Goal: Information Seeking & Learning: Compare options

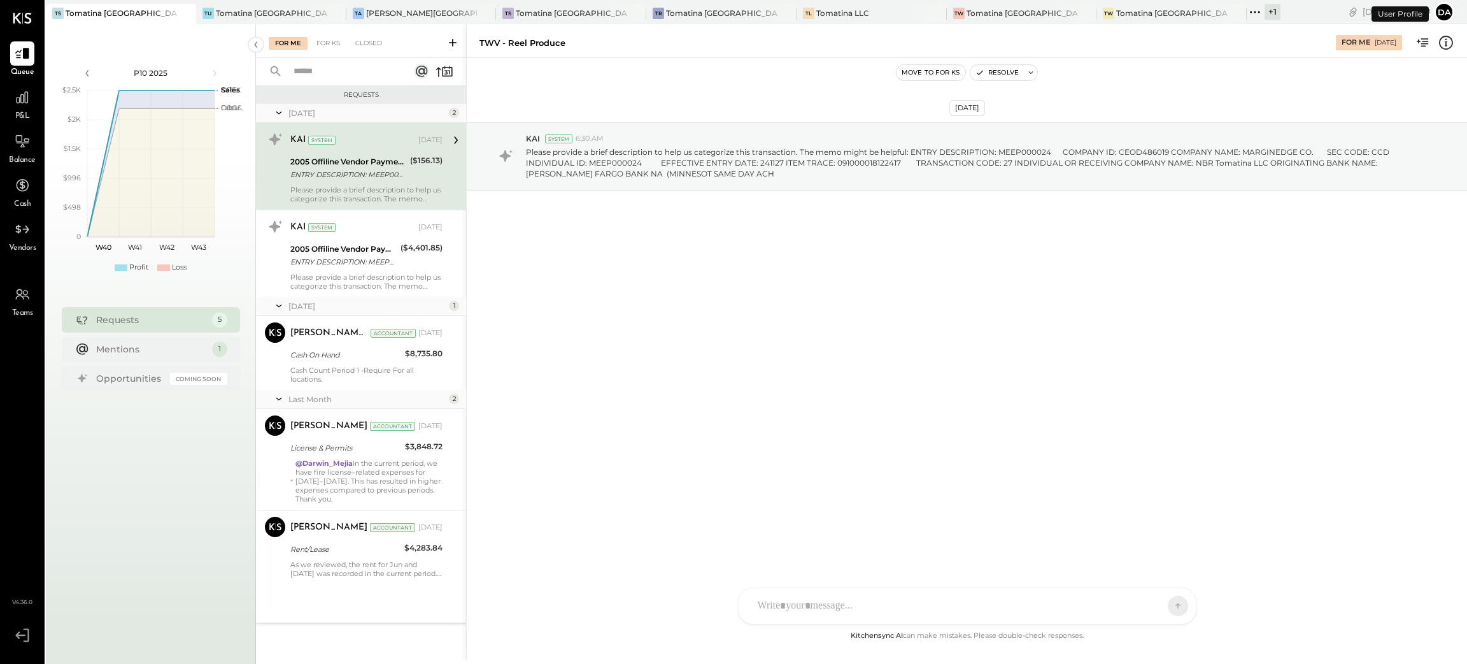
click at [1265, 13] on div "+ 1" at bounding box center [1273, 12] width 16 height 16
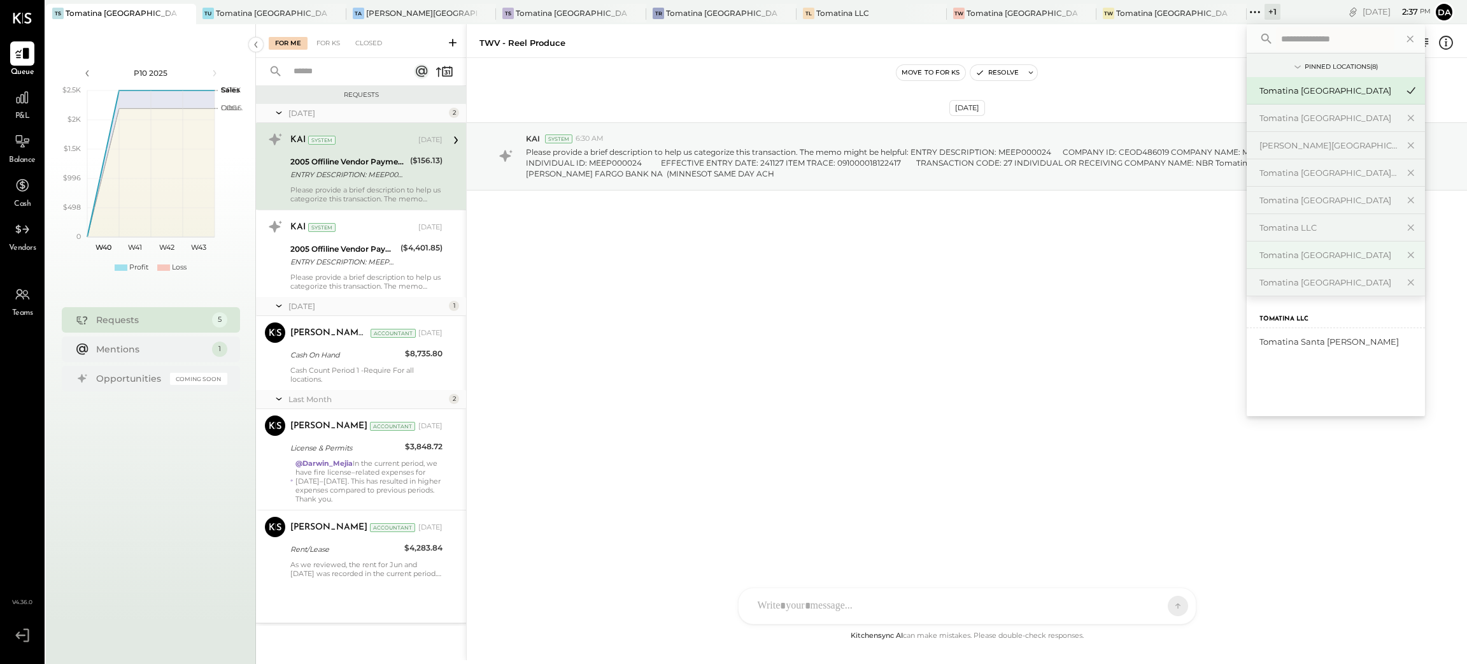
click at [1260, 258] on div "Tomatina [GEOGRAPHIC_DATA]" at bounding box center [1329, 255] width 138 height 12
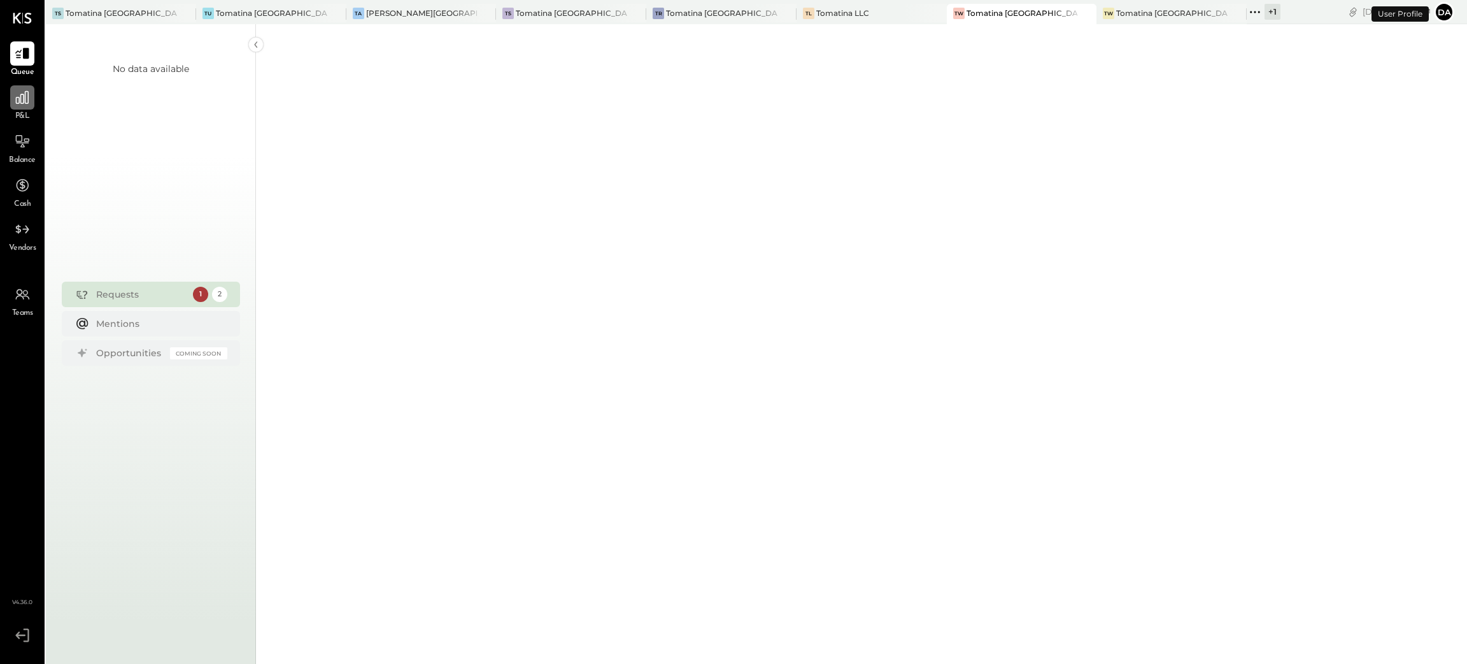
click at [14, 89] on icon at bounding box center [22, 97] width 17 height 17
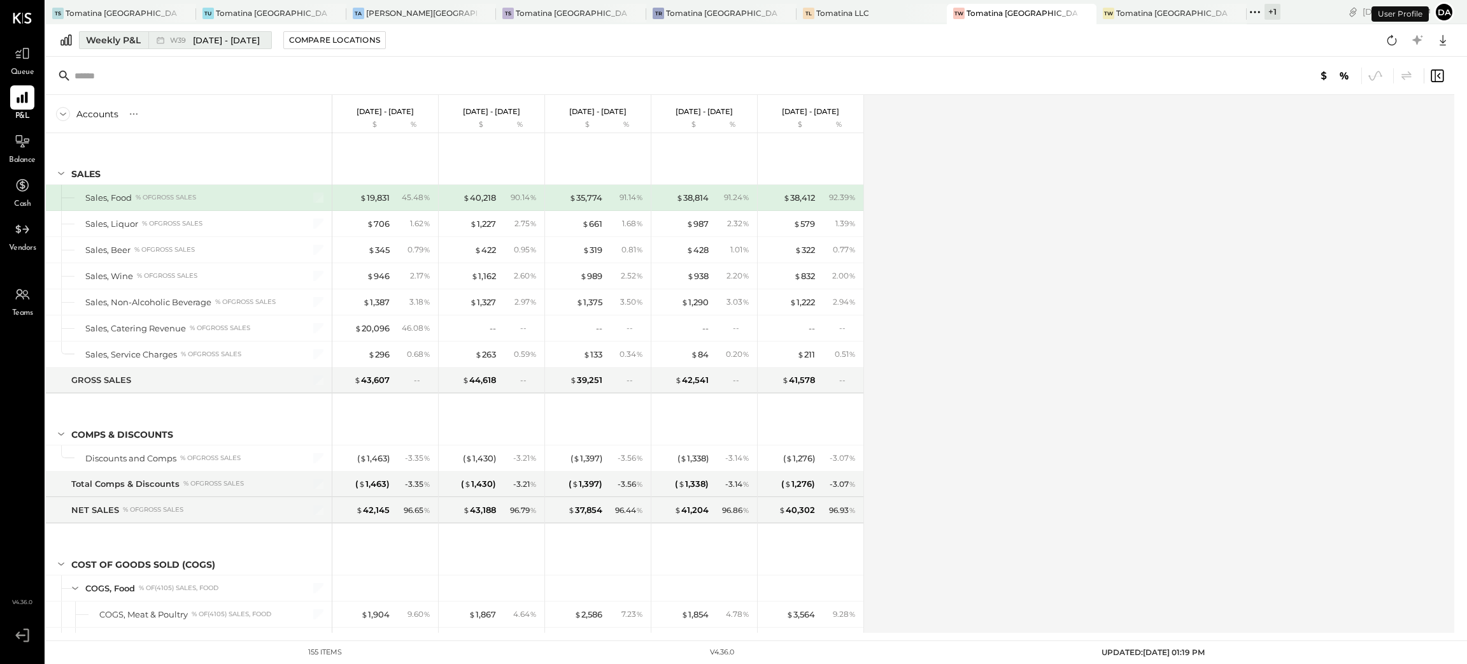
click at [108, 41] on div "Weekly P&L" at bounding box center [113, 40] width 55 height 13
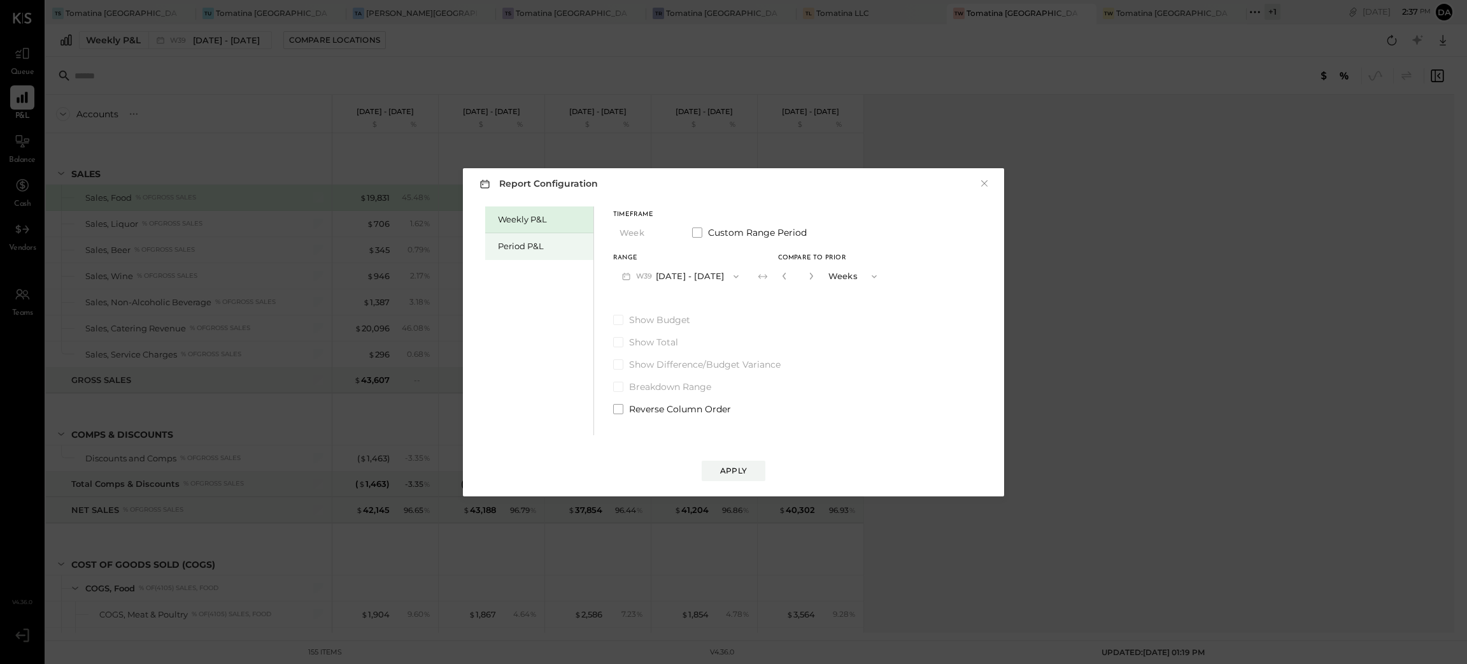
click at [546, 234] on div "Period P&L" at bounding box center [539, 246] width 108 height 27
click at [805, 281] on div "Compare" at bounding box center [784, 278] width 41 height 11
click at [692, 278] on button "P10 [DATE] - [DATE]" at bounding box center [678, 276] width 131 height 24
click at [679, 301] on span "[DATE] - [DATE]" at bounding box center [673, 304] width 61 height 11
click at [813, 275] on icon "button" at bounding box center [810, 276] width 8 height 8
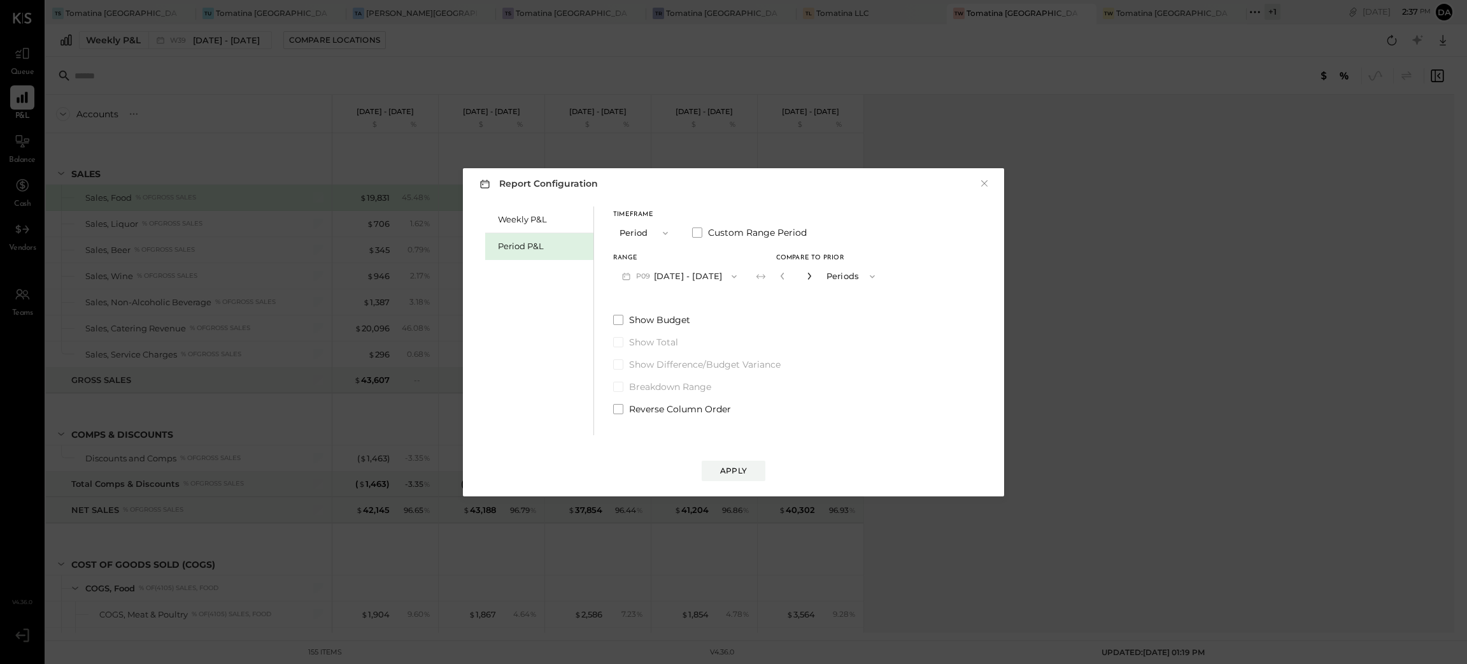
click at [813, 275] on icon "button" at bounding box center [810, 276] width 8 height 8
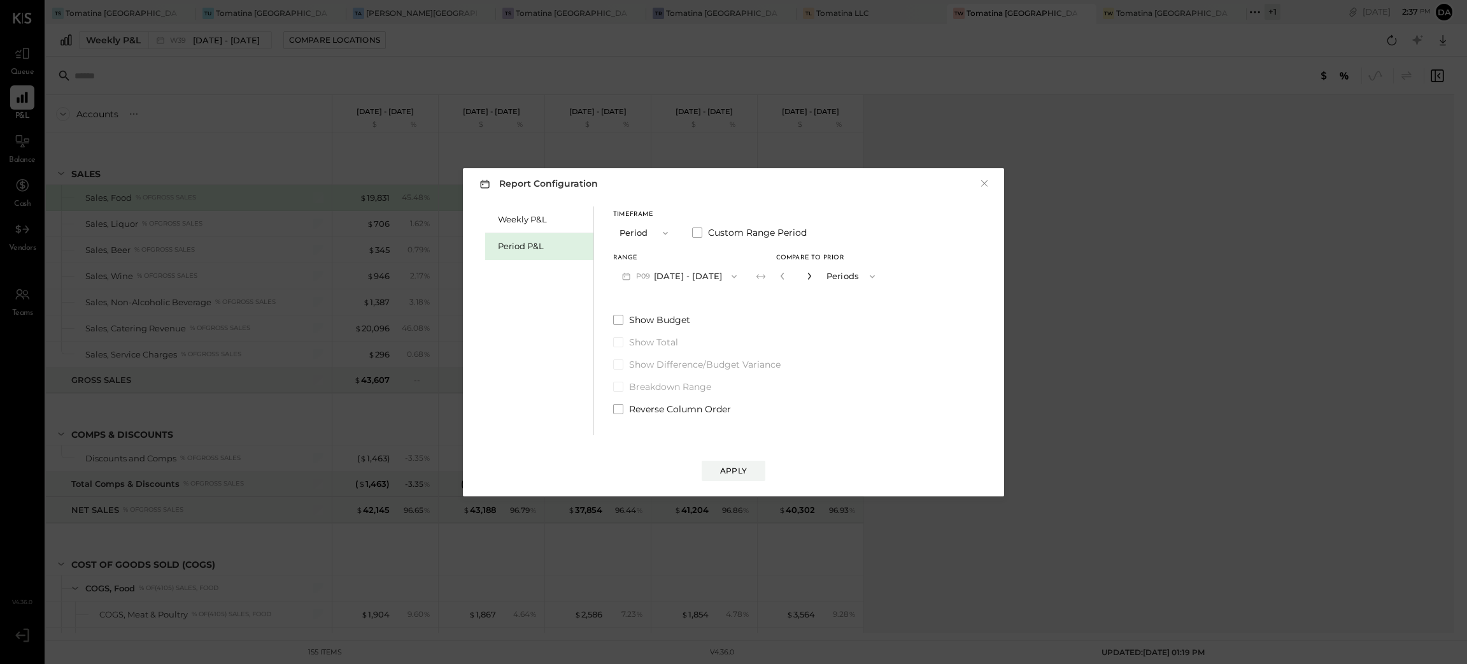
click at [813, 275] on icon "button" at bounding box center [810, 276] width 8 height 8
type input "**"
click at [743, 471] on div "Apply" at bounding box center [733, 470] width 27 height 11
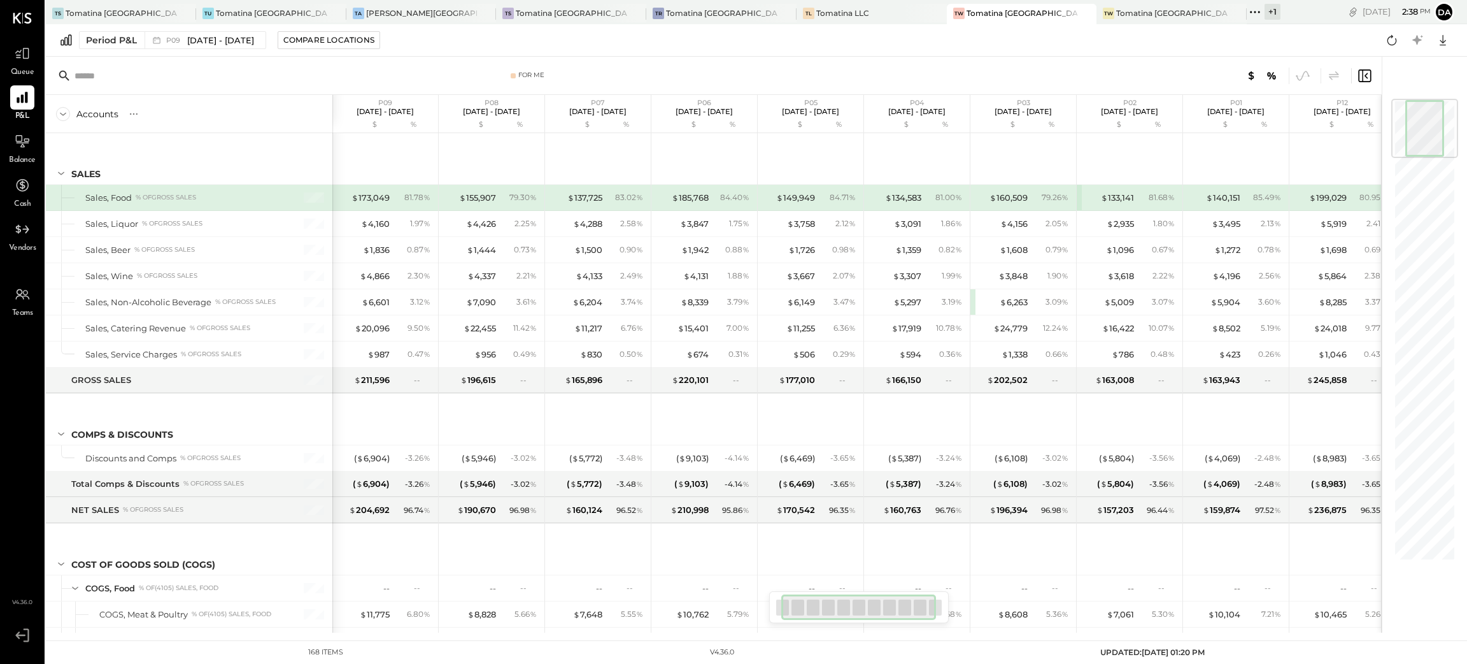
scroll to position [0, 120]
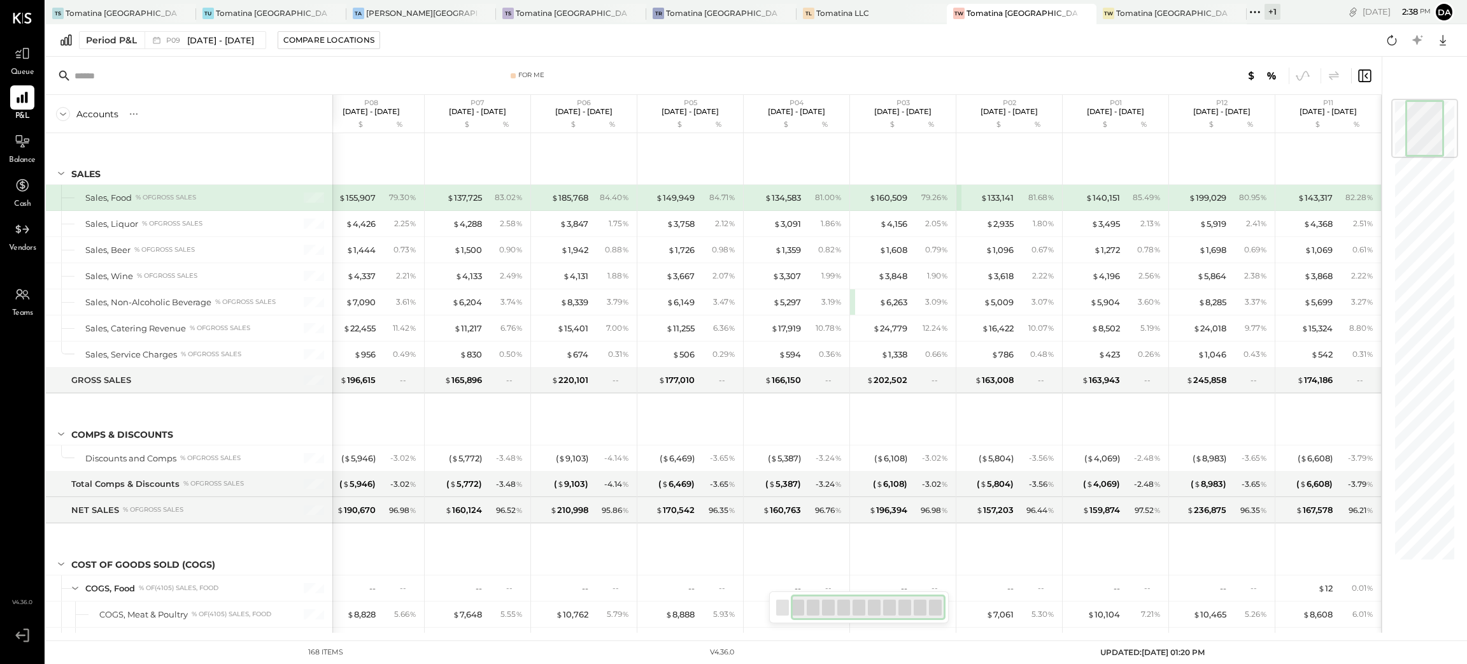
drag, startPoint x: 873, startPoint y: 607, endPoint x: 948, endPoint y: 618, distance: 76.0
click at [948, 618] on div at bounding box center [859, 607] width 180 height 32
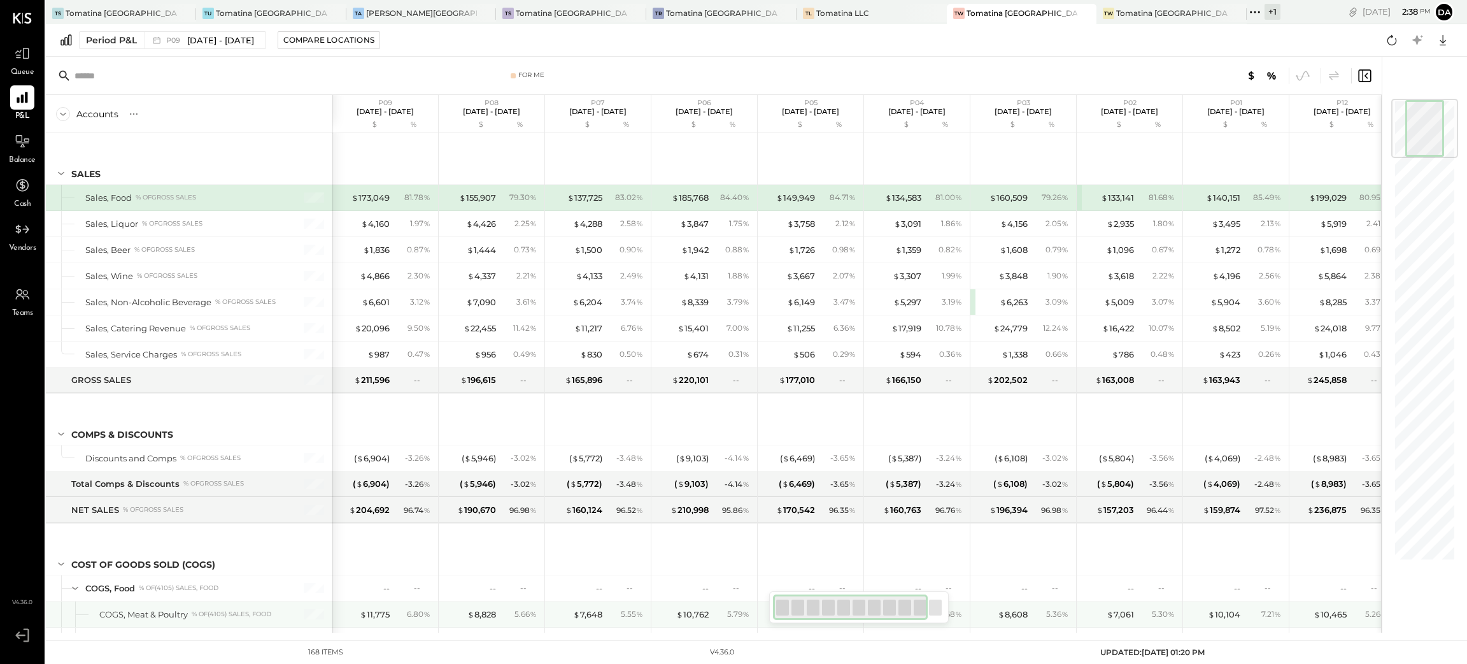
drag, startPoint x: 819, startPoint y: 604, endPoint x: 636, endPoint y: 564, distance: 187.1
click at [746, 602] on div "For Me Accounts S % GL P09 [DATE] - [DATE] $ % P08 [DATE] - [DATE] $ % P07 [DAT…" at bounding box center [714, 345] width 1336 height 576
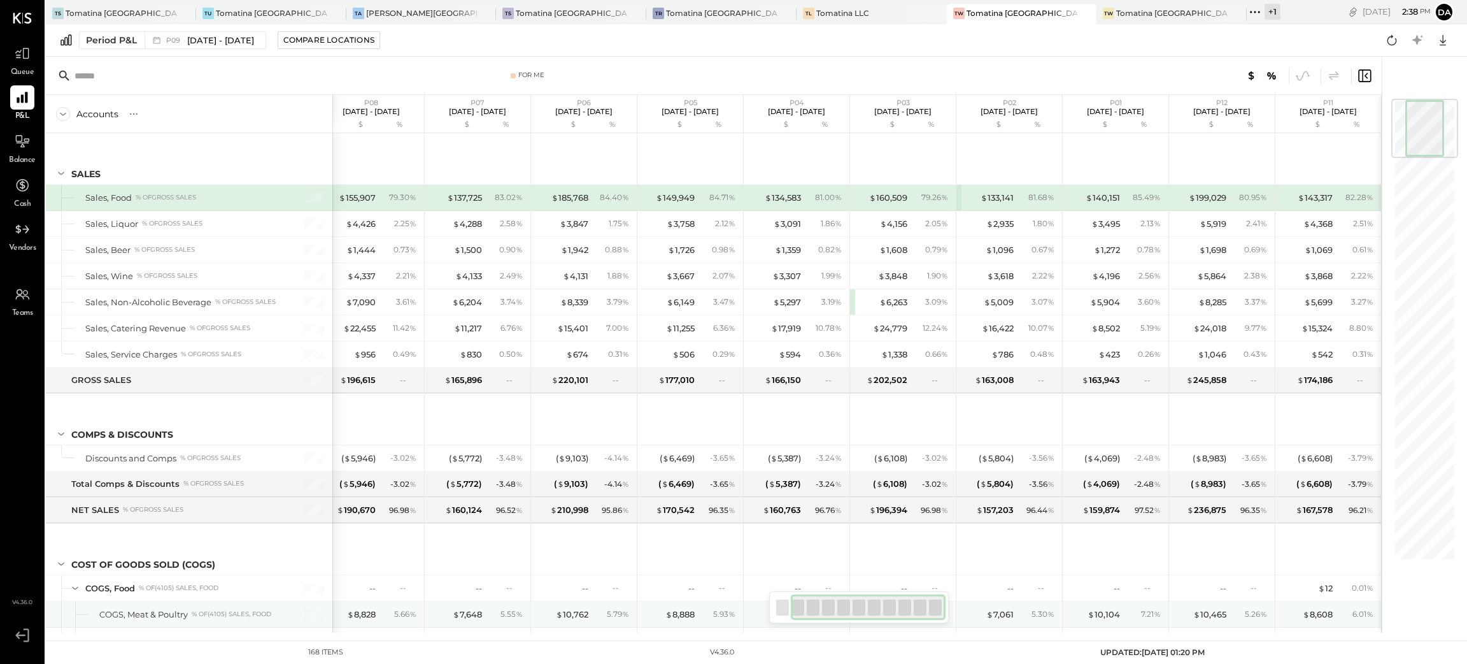
drag, startPoint x: 874, startPoint y: 605, endPoint x: 955, endPoint y: 606, distance: 80.2
click at [955, 606] on div "For Me Accounts S % GL P09 [DATE] - [DATE] $ % P08 [DATE] - [DATE] $ % P07 [DAT…" at bounding box center [714, 345] width 1336 height 576
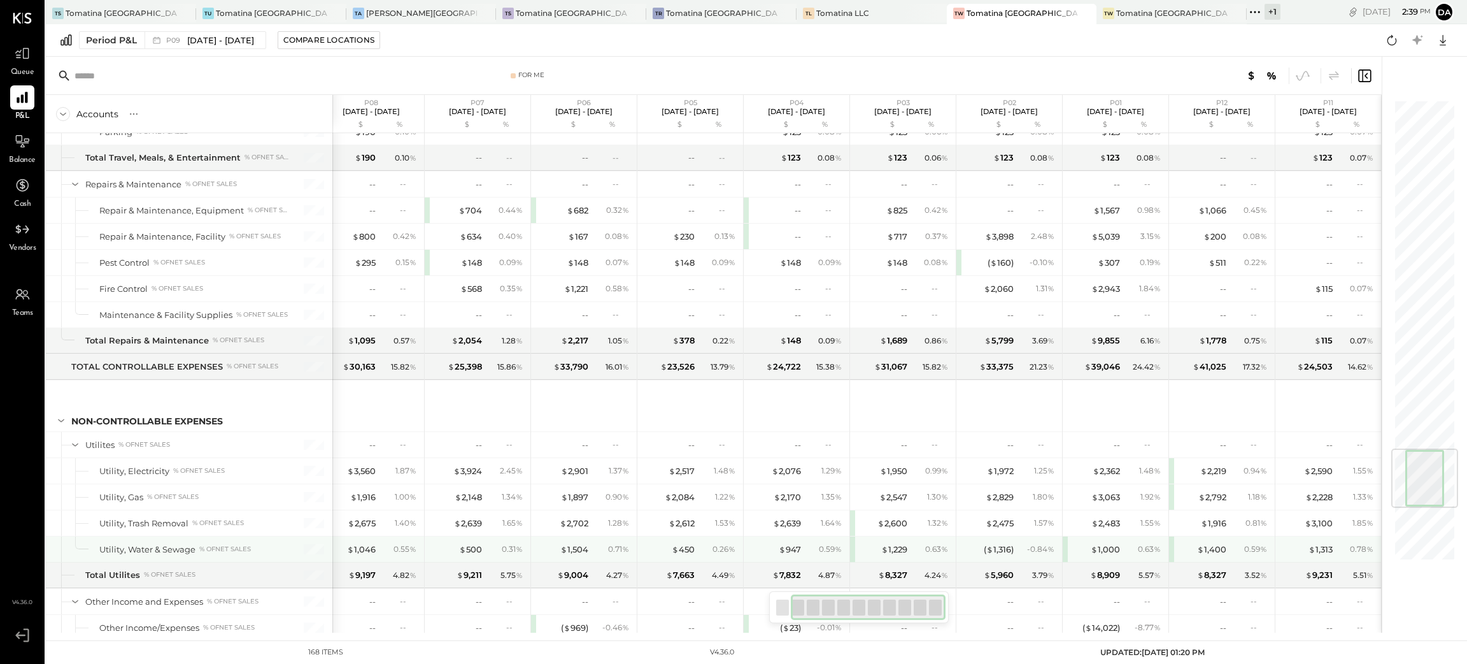
drag, startPoint x: 899, startPoint y: 603, endPoint x: 1004, endPoint y: 576, distance: 108.4
click at [1004, 576] on div "For Me Accounts S % GL P09 [DATE] - [DATE] $ % P08 [DATE] - [DATE] $ % P07 [DAT…" at bounding box center [714, 345] width 1336 height 576
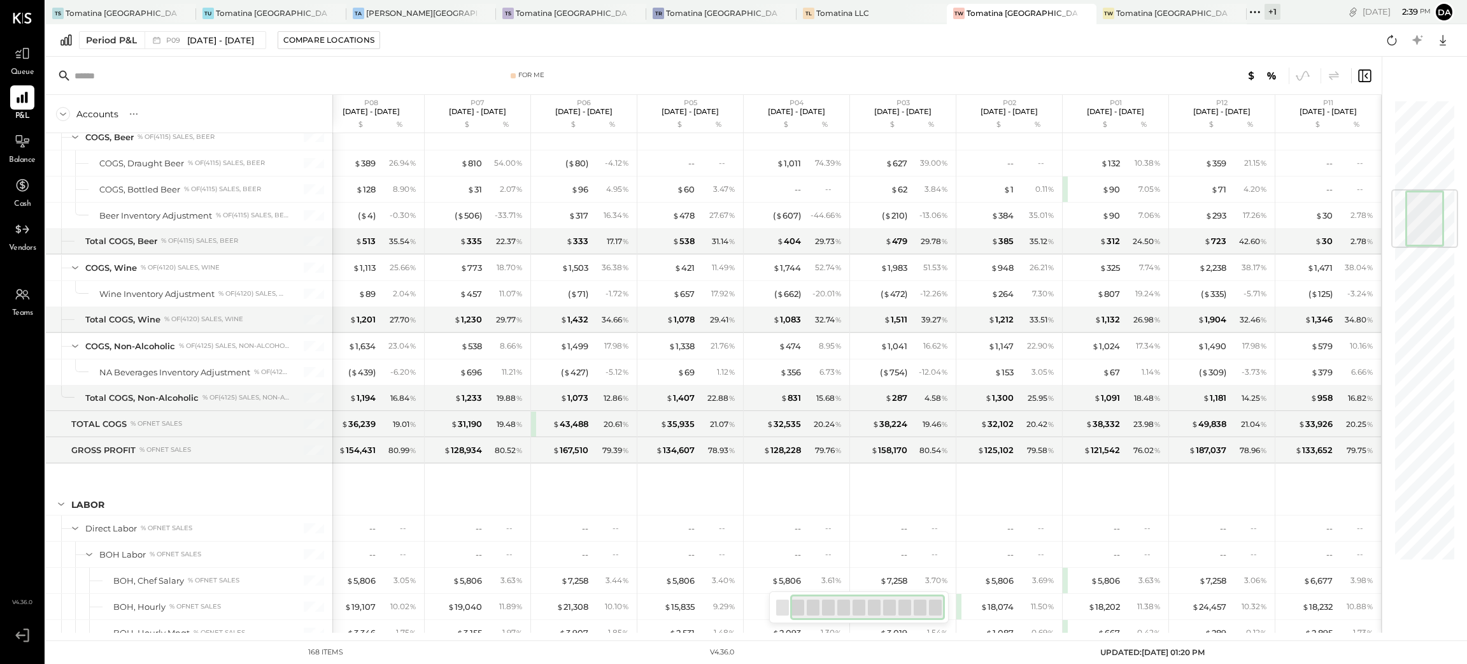
scroll to position [0, 0]
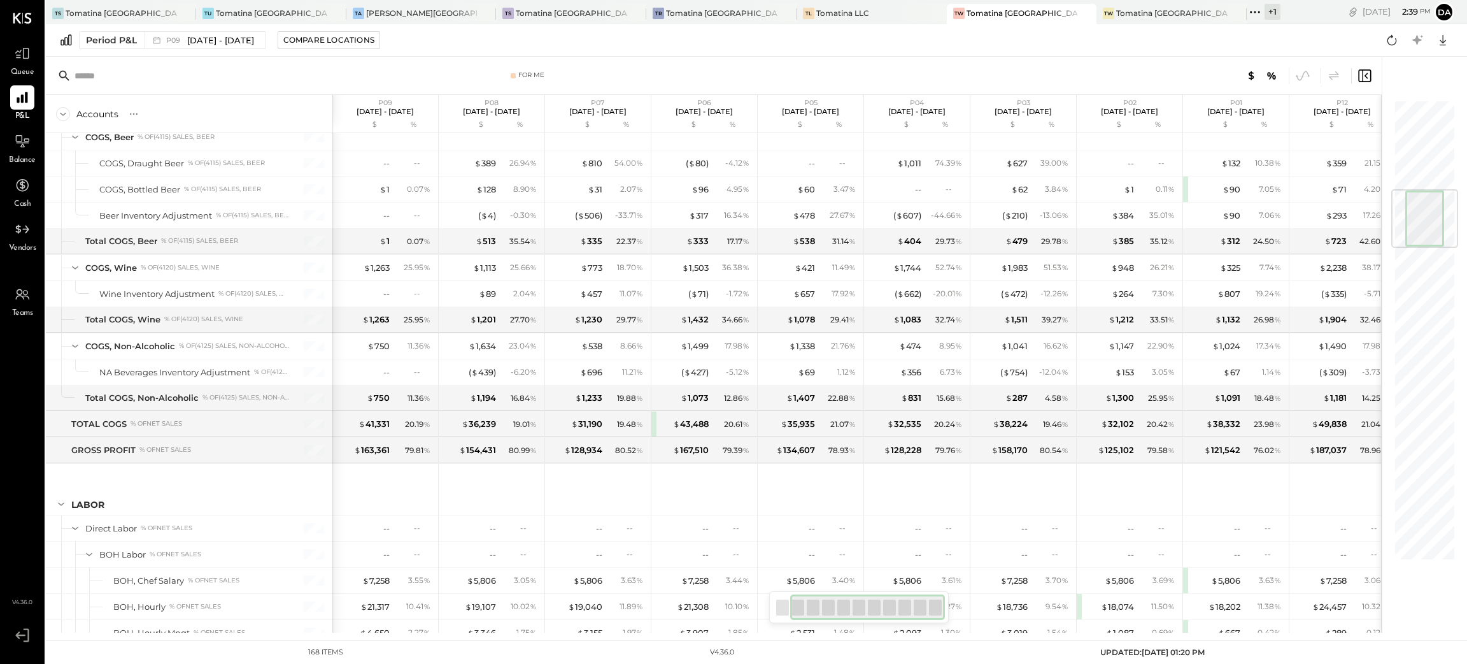
drag, startPoint x: 828, startPoint y: 602, endPoint x: 677, endPoint y: 575, distance: 153.4
click at [755, 601] on div "For Me Accounts S % GL P09 [DATE] - [DATE] $ % P08 [DATE] - [DATE] $ % P07 [DAT…" at bounding box center [714, 345] width 1336 height 576
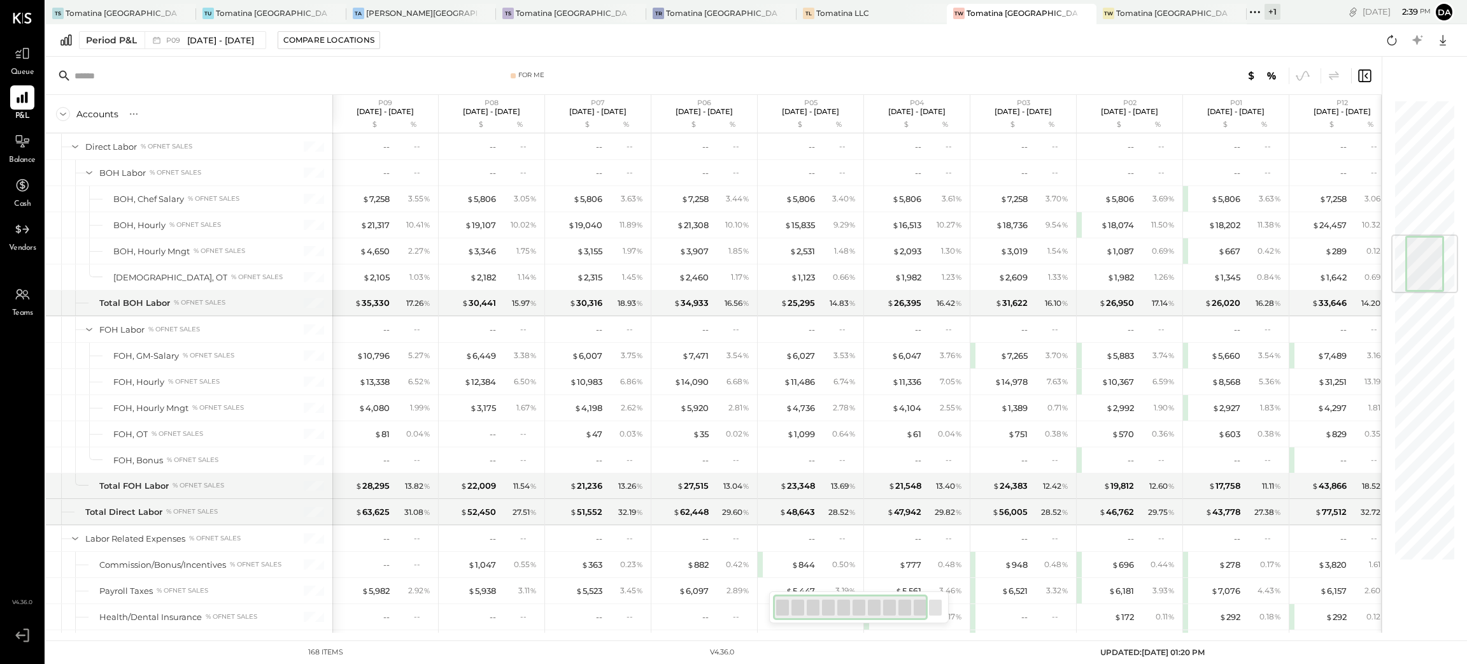
drag, startPoint x: 834, startPoint y: 598, endPoint x: 771, endPoint y: 614, distance: 65.0
click at [771, 614] on div at bounding box center [859, 607] width 180 height 32
